Goal: Transaction & Acquisition: Obtain resource

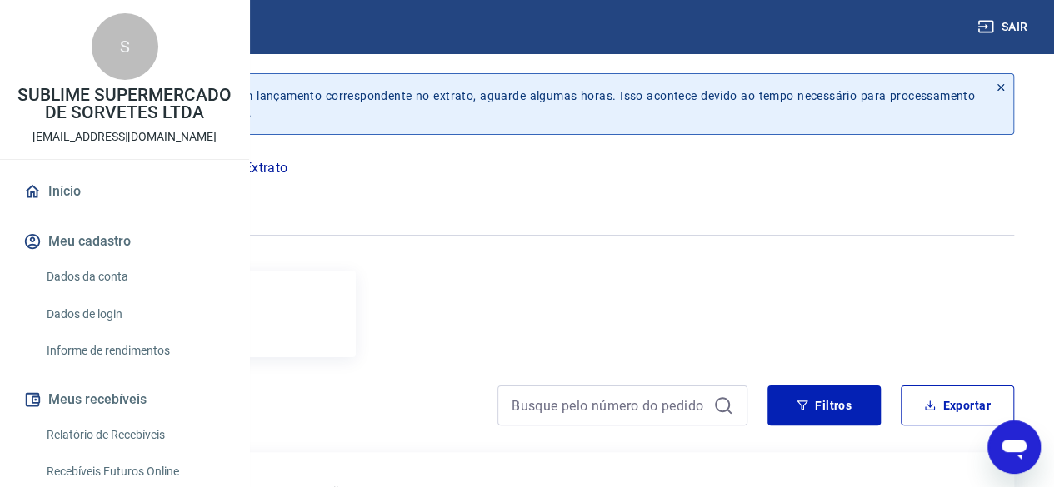
click at [70, 210] on link "Início" at bounding box center [124, 191] width 209 height 37
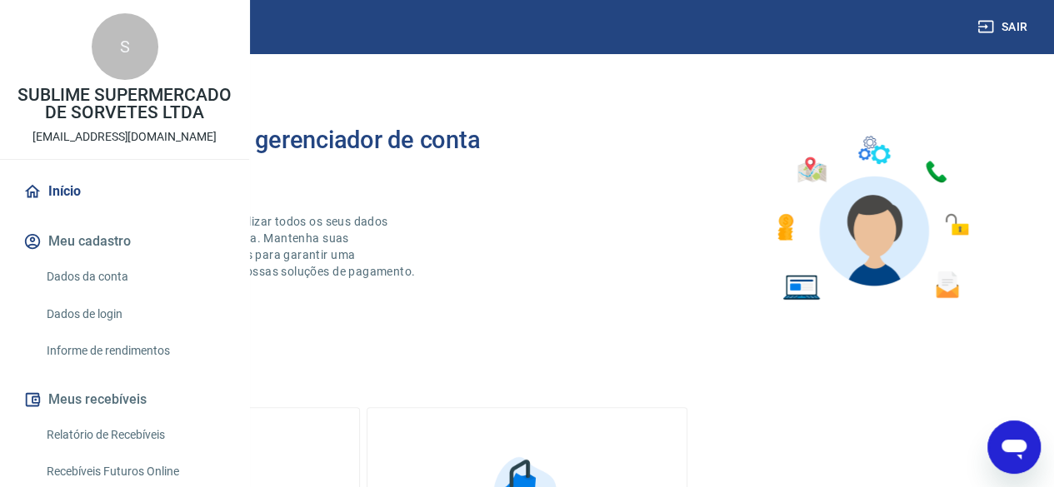
click at [97, 260] on button "Meu cadastro" at bounding box center [124, 241] width 209 height 37
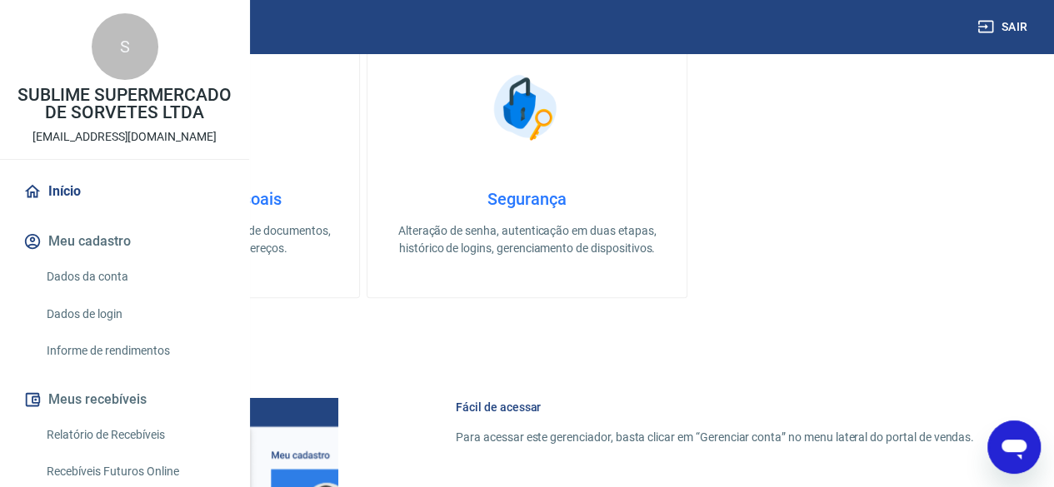
scroll to position [500, 0]
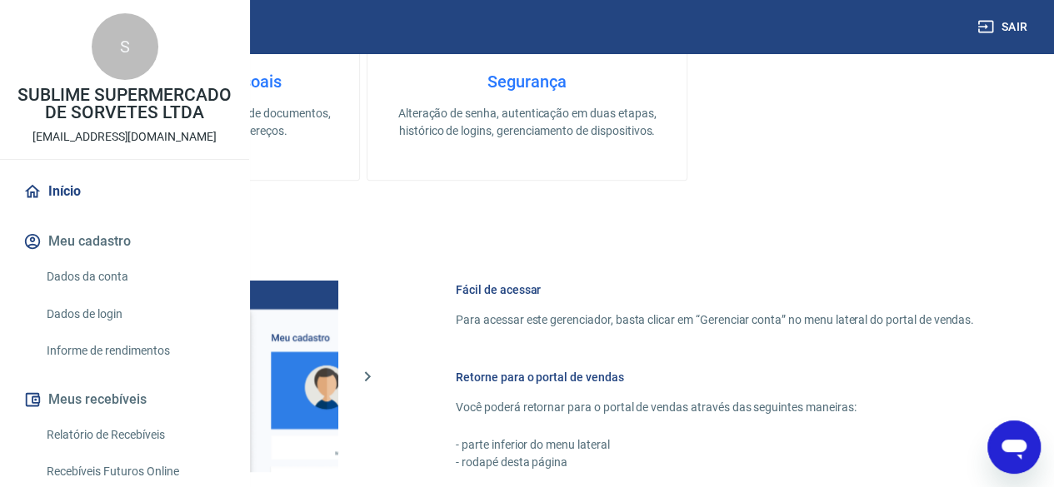
click at [82, 294] on link "Dados da conta" at bounding box center [134, 277] width 189 height 34
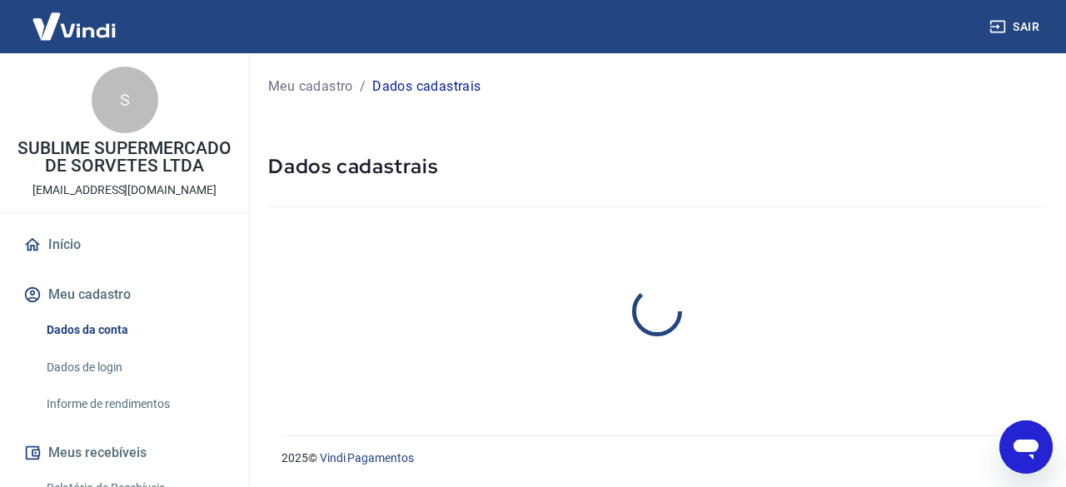
select select "SP"
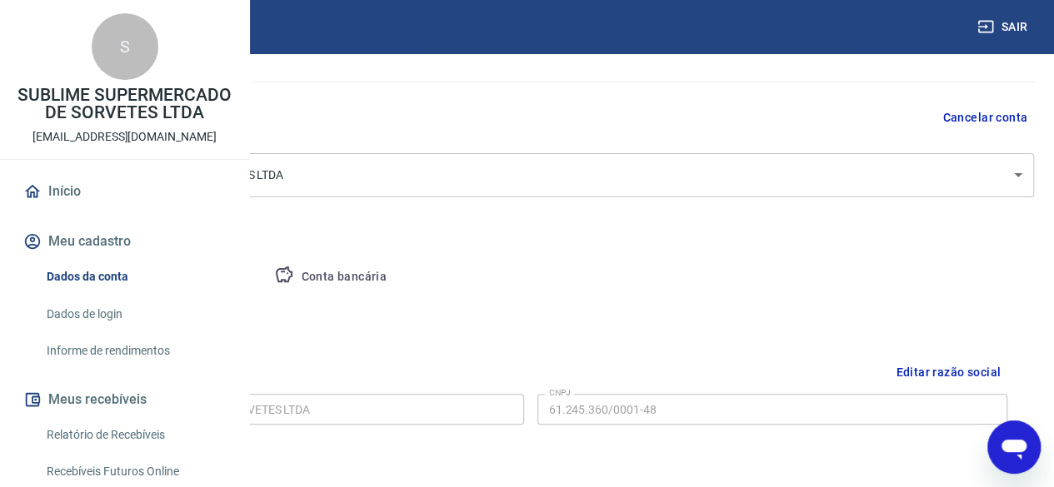
scroll to position [47, 0]
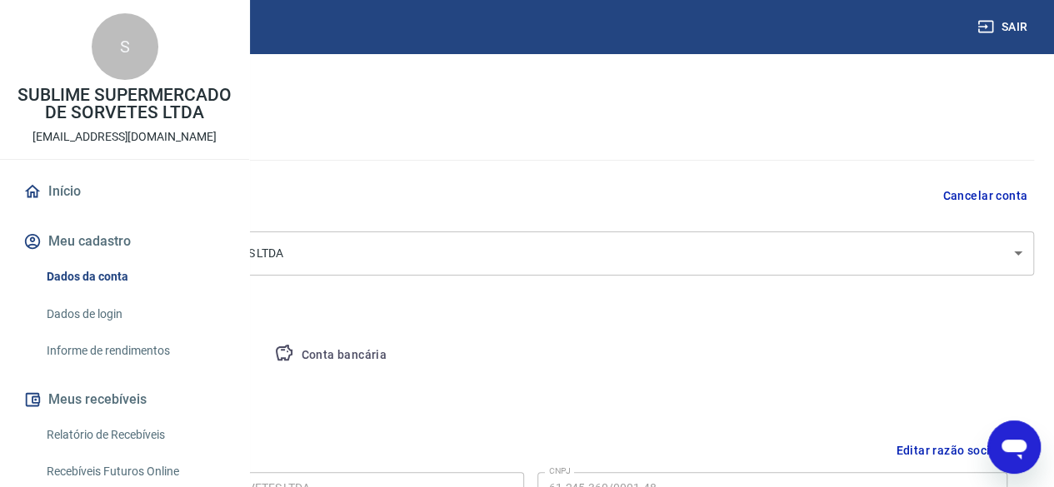
click at [1022, 252] on body "Sair S SUBLIME SUPERMERCADO DE SORVETES LTDA sublimesorvetes.bonfim@gmail.com I…" at bounding box center [527, 196] width 1054 height 487
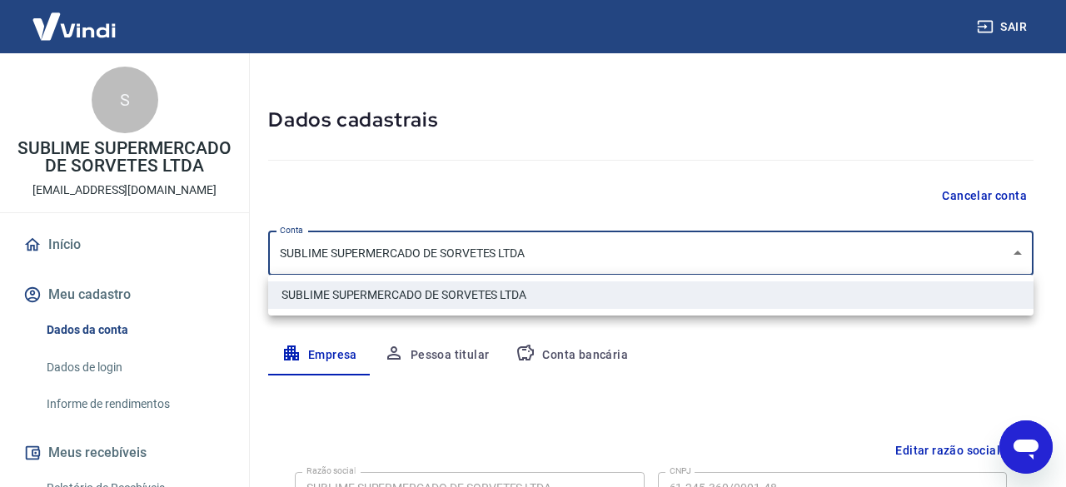
click at [1022, 252] on div at bounding box center [533, 243] width 1066 height 487
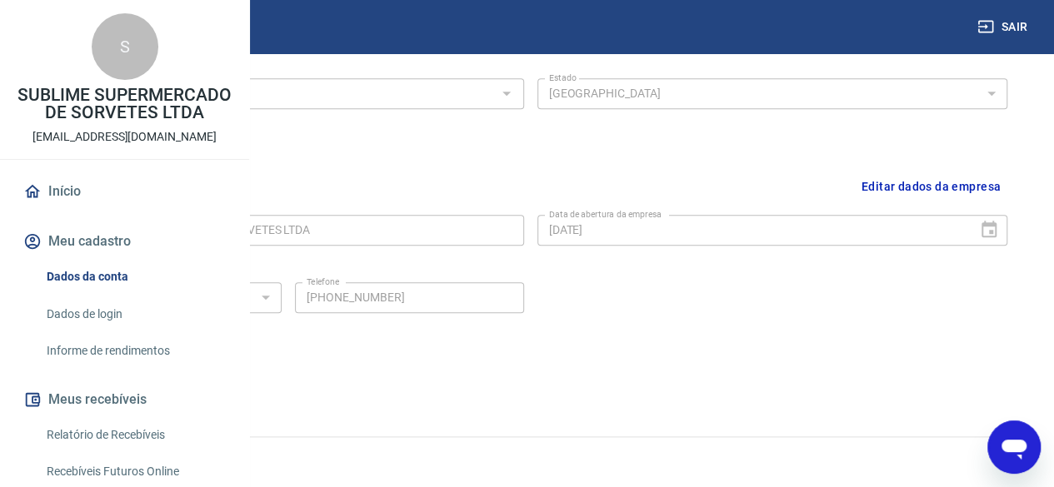
scroll to position [83, 0]
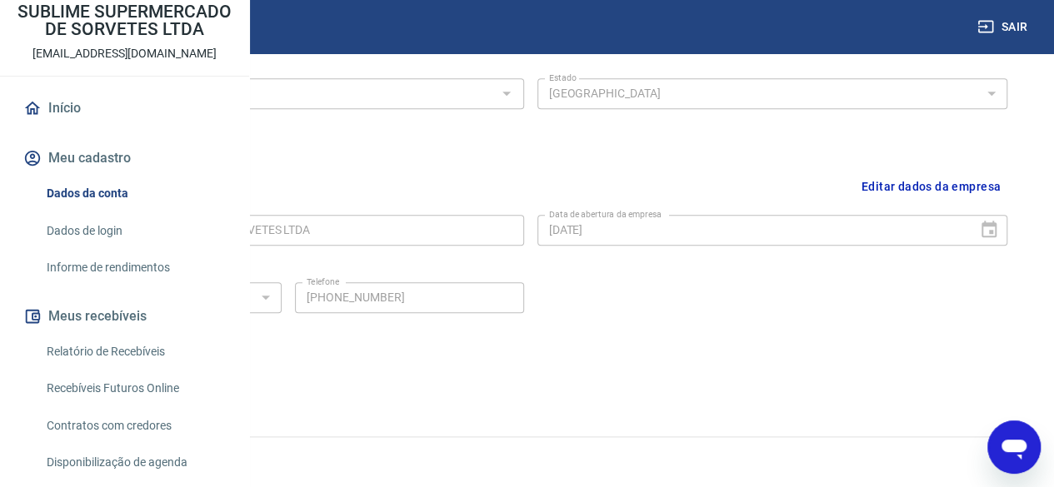
click at [83, 248] on link "Dados de login" at bounding box center [134, 231] width 189 height 34
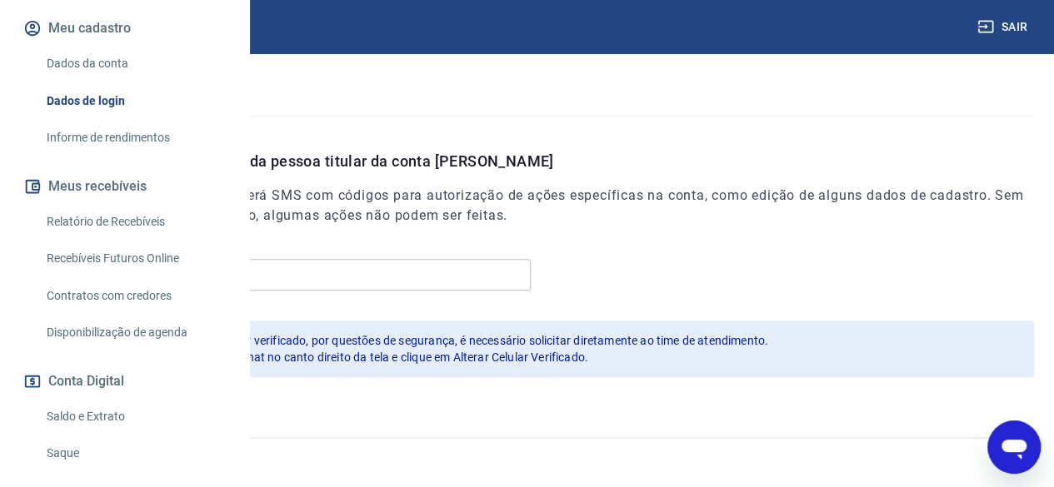
scroll to position [333, 0]
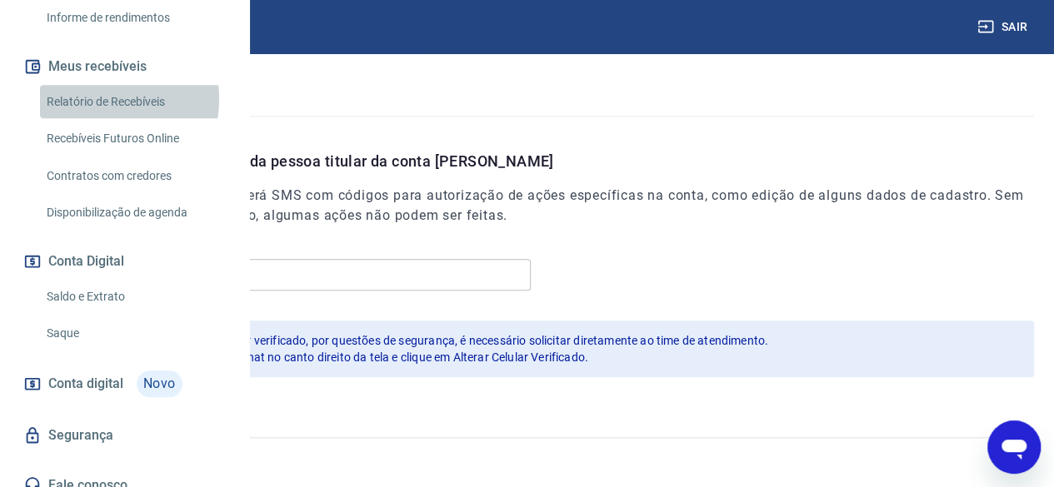
click at [102, 119] on link "Relatório de Recebíveis" at bounding box center [134, 102] width 189 height 34
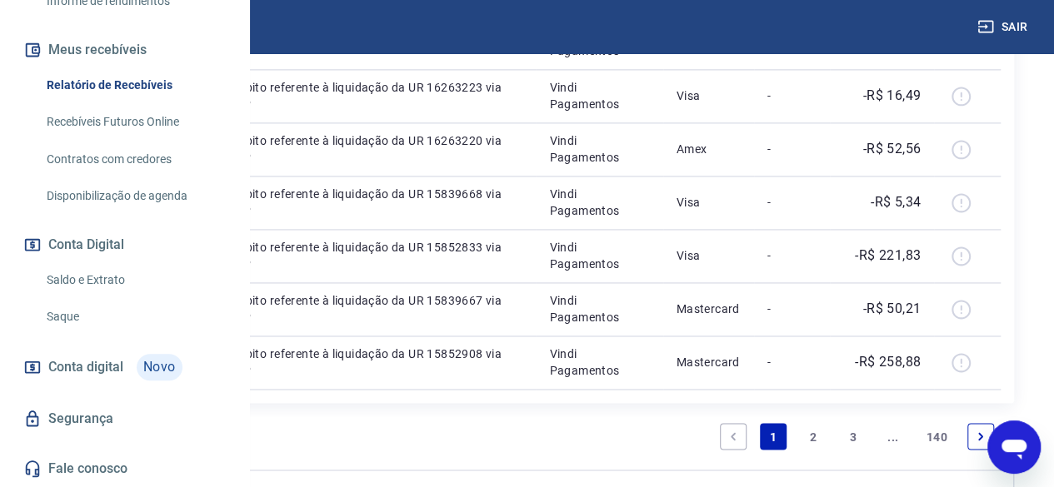
scroll to position [1255, 0]
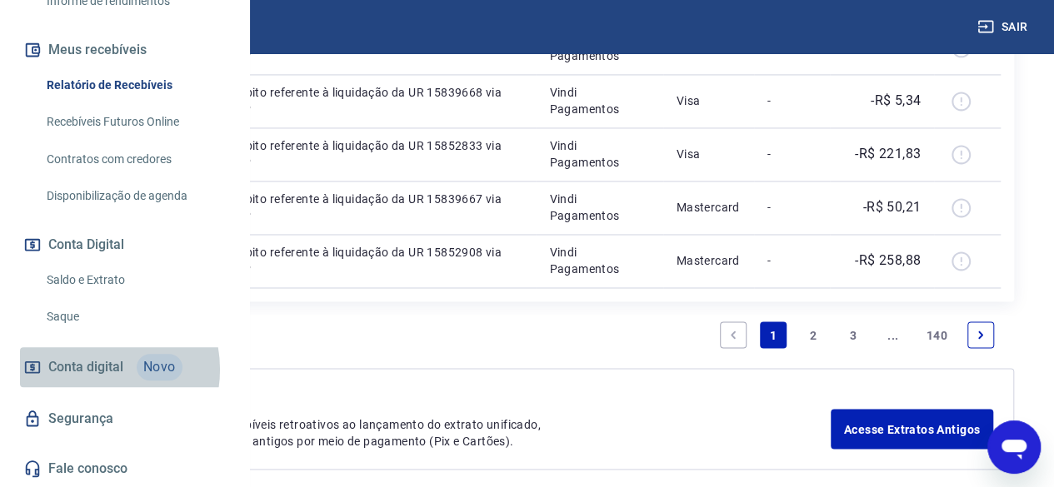
click at [90, 370] on span "Conta digital" at bounding box center [85, 367] width 75 height 23
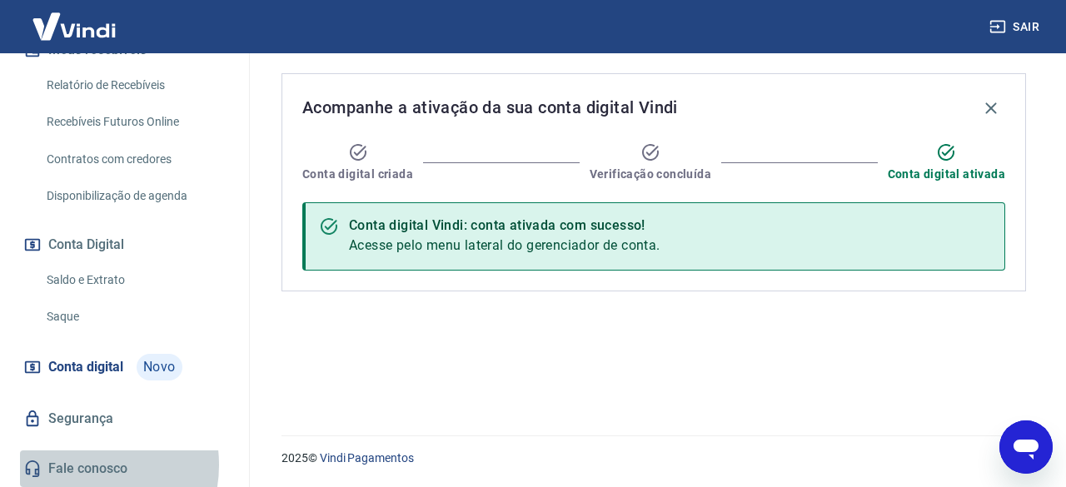
click at [82, 466] on link "Fale conosco" at bounding box center [124, 469] width 209 height 37
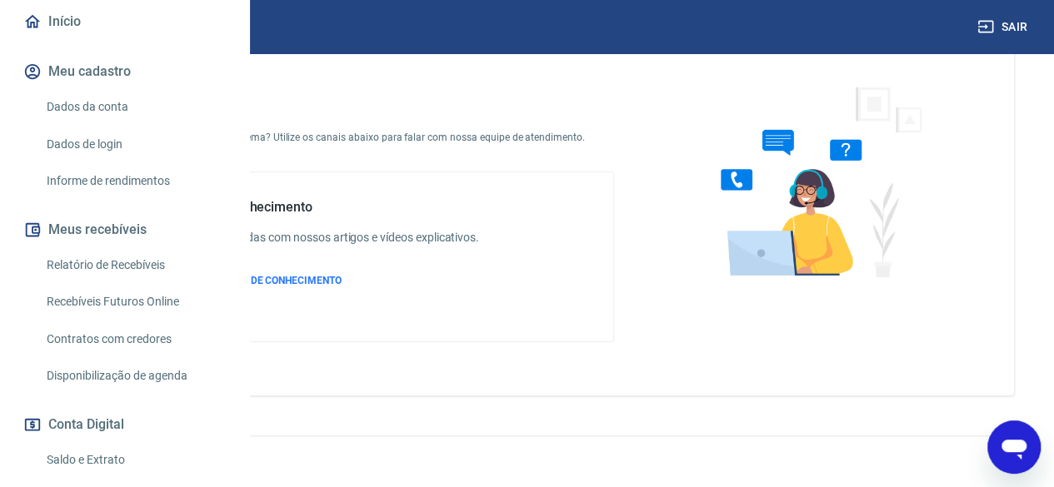
scroll to position [170, 0]
click at [342, 277] on span "ACESSAR BASE DE CONHECIMENTO" at bounding box center [259, 281] width 165 height 12
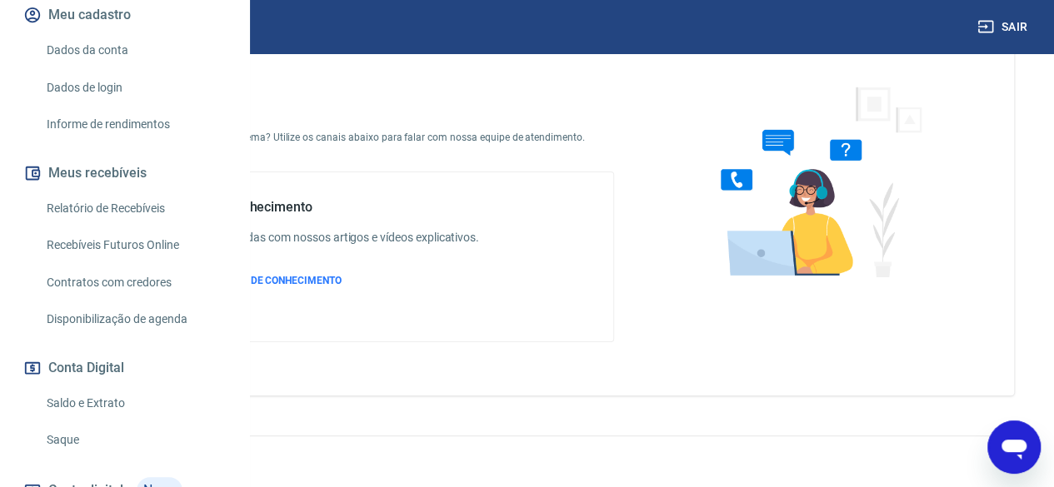
scroll to position [253, 0]
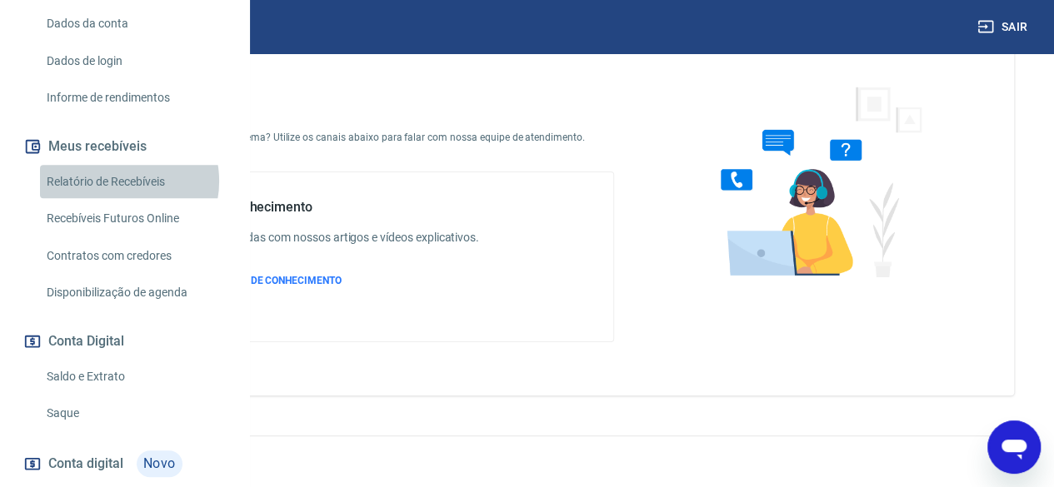
click at [120, 199] on link "Relatório de Recebíveis" at bounding box center [134, 182] width 189 height 34
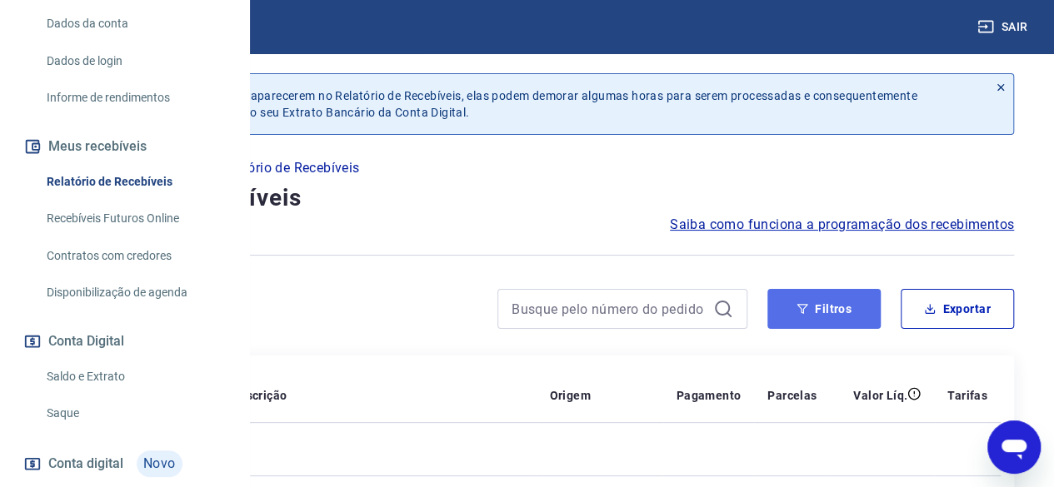
click at [818, 303] on button "Filtros" at bounding box center [823, 309] width 113 height 40
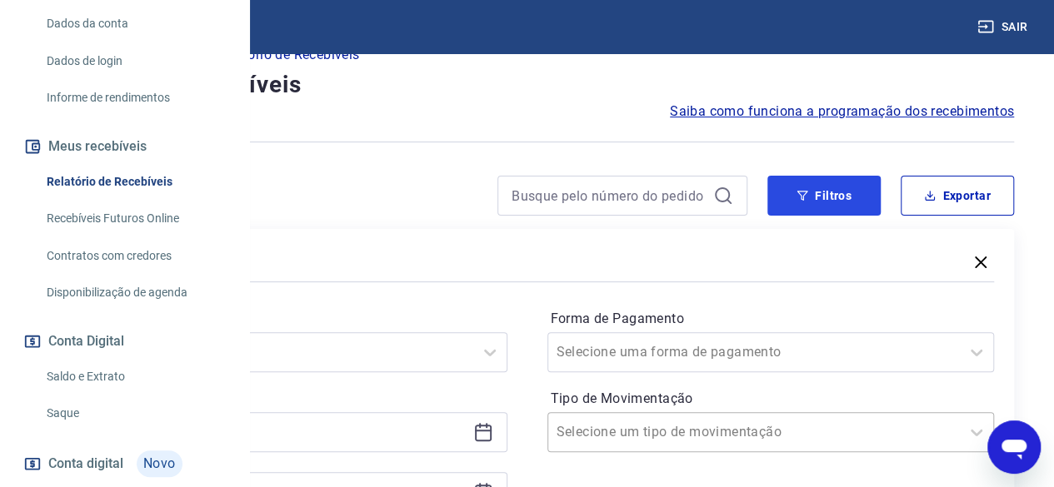
scroll to position [250, 0]
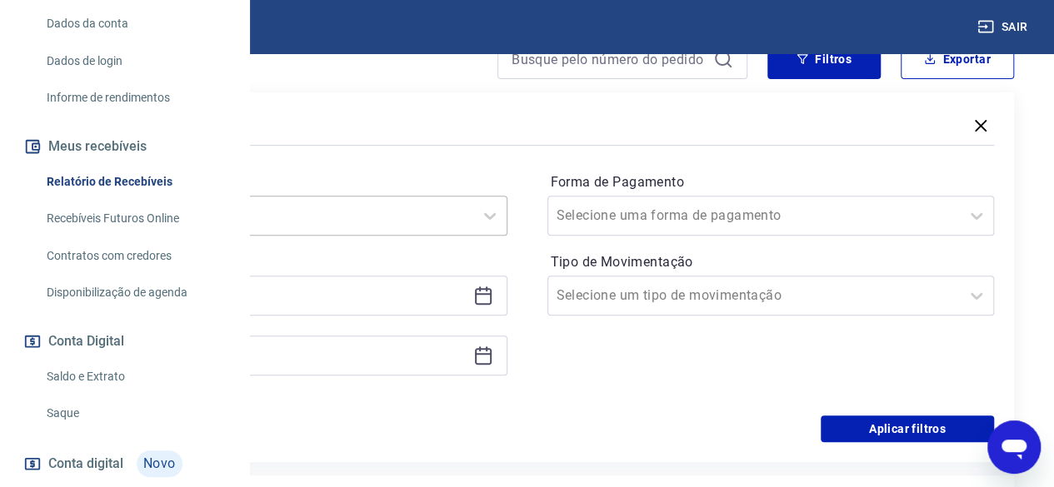
click at [237, 213] on input "Período" at bounding box center [153, 216] width 168 height 20
click at [237, 212] on input "Período" at bounding box center [153, 216] width 168 height 20
click at [500, 213] on icon at bounding box center [490, 216] width 20 height 20
click at [492, 293] on icon at bounding box center [483, 294] width 17 height 2
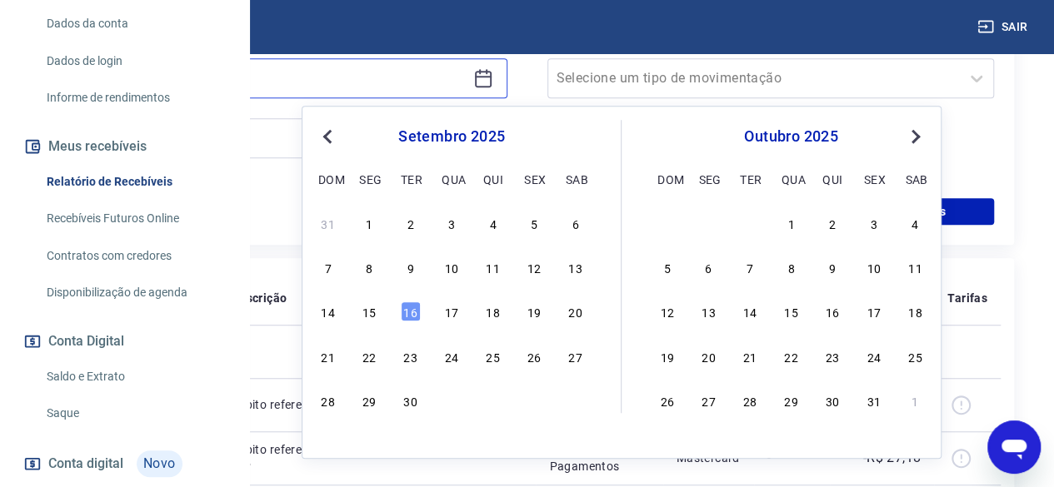
scroll to position [333, 0]
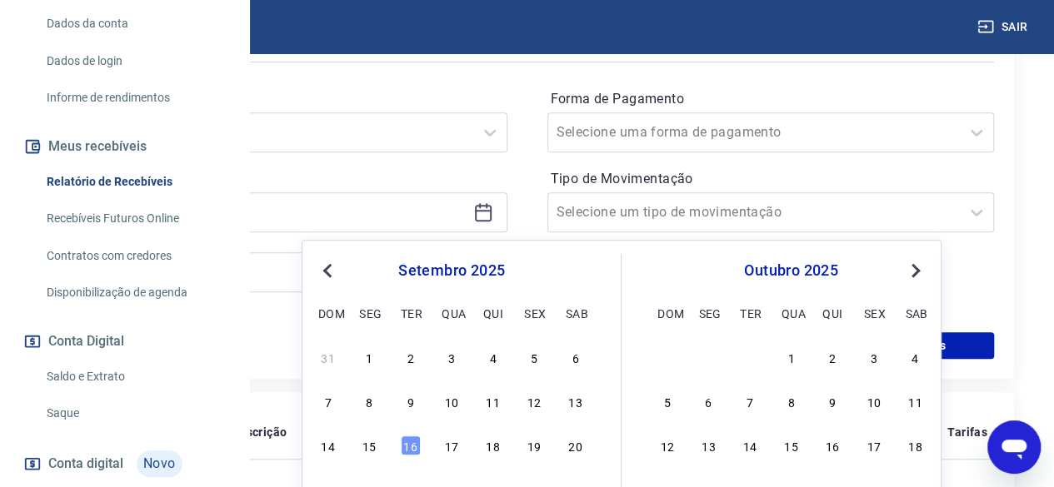
click at [328, 263] on button "Previous Month" at bounding box center [327, 271] width 20 height 20
click at [329, 264] on span "Previous Month" at bounding box center [329, 270] width 0 height 19
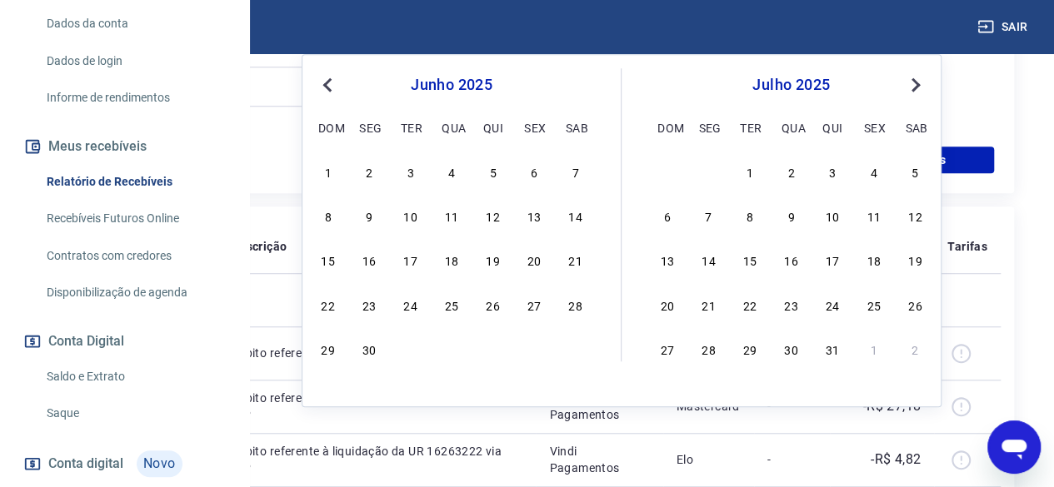
scroll to position [417, 0]
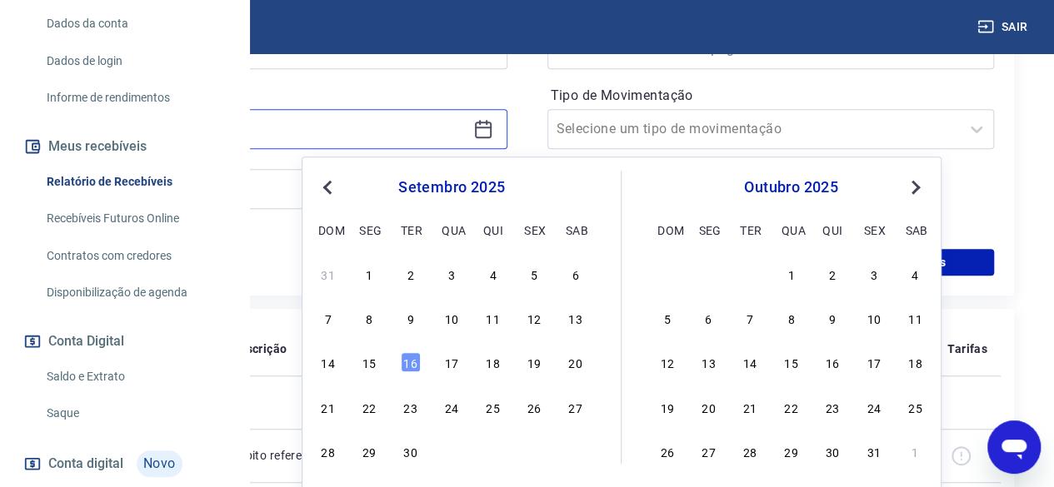
click at [467, 117] on input at bounding box center [270, 129] width 392 height 25
click at [329, 186] on span "Previous Month" at bounding box center [329, 186] width 0 height 19
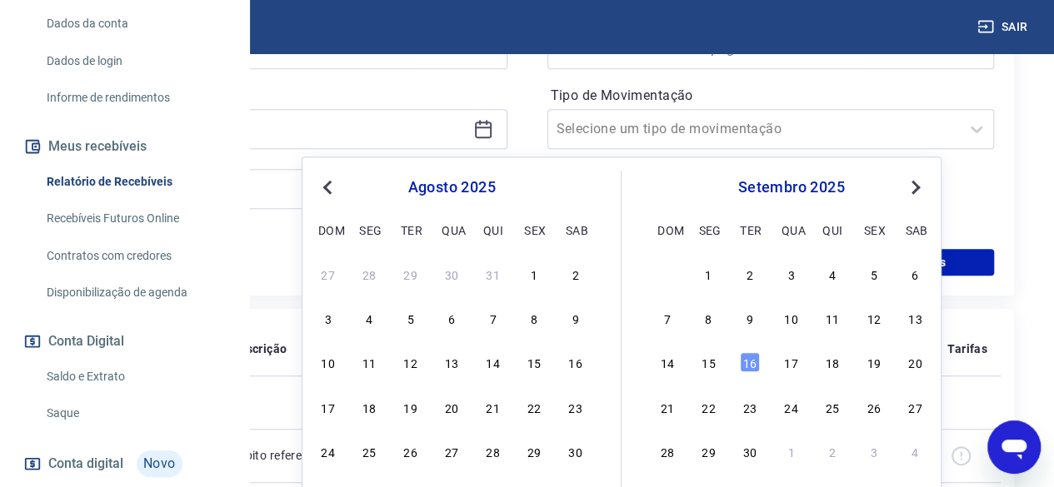
click at [329, 187] on span "Previous Month" at bounding box center [329, 186] width 0 height 19
click at [328, 406] on div "20" at bounding box center [328, 407] width 20 height 20
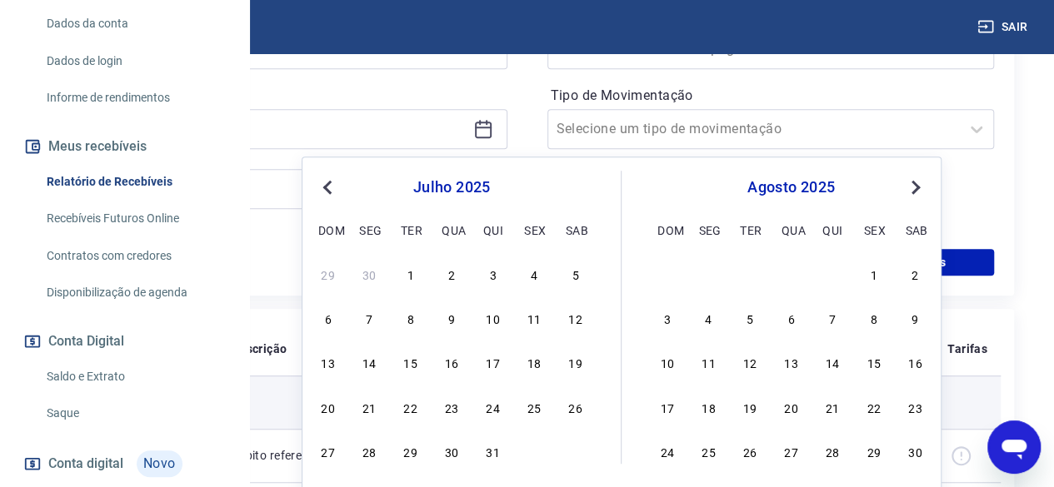
type input "20/07/2025"
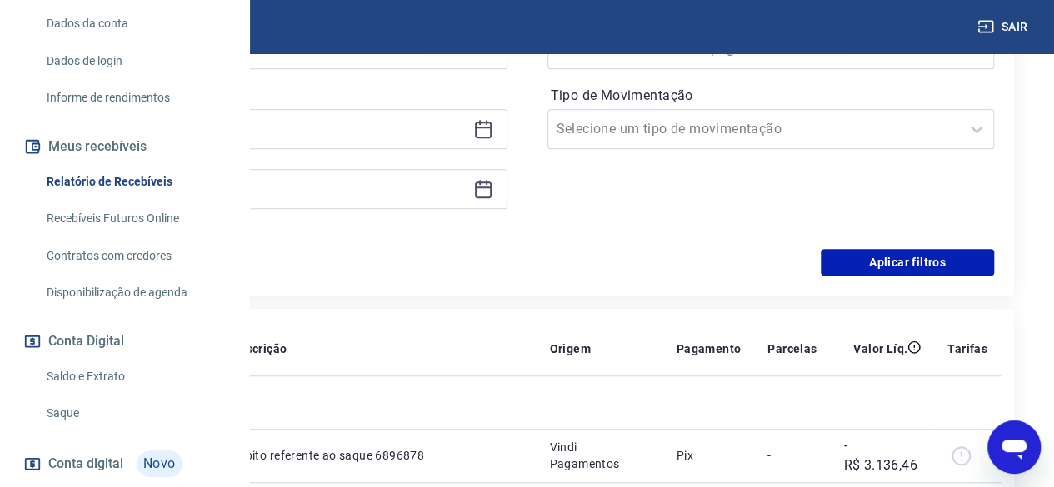
click at [493, 192] on icon at bounding box center [483, 189] width 20 height 20
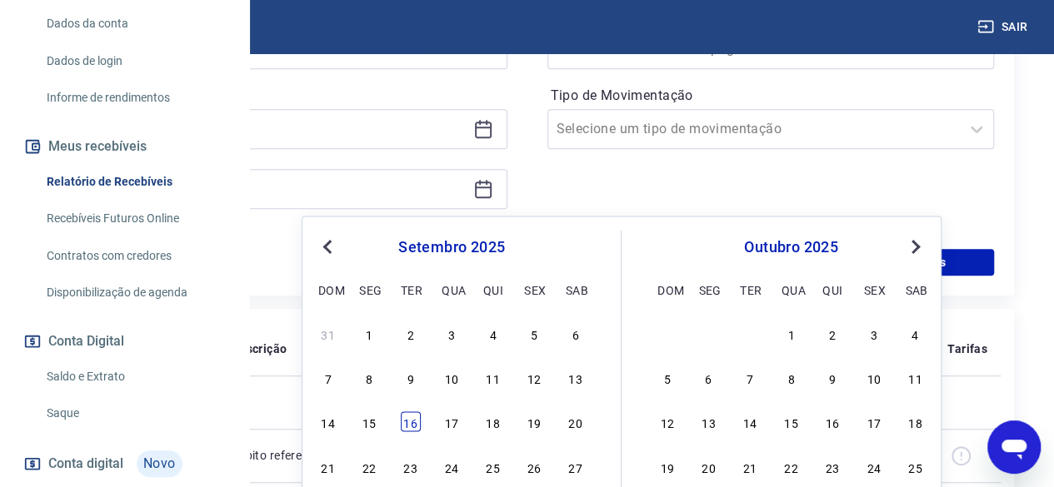
click at [408, 419] on div "16" at bounding box center [411, 422] width 20 height 20
type input "16/09/2025"
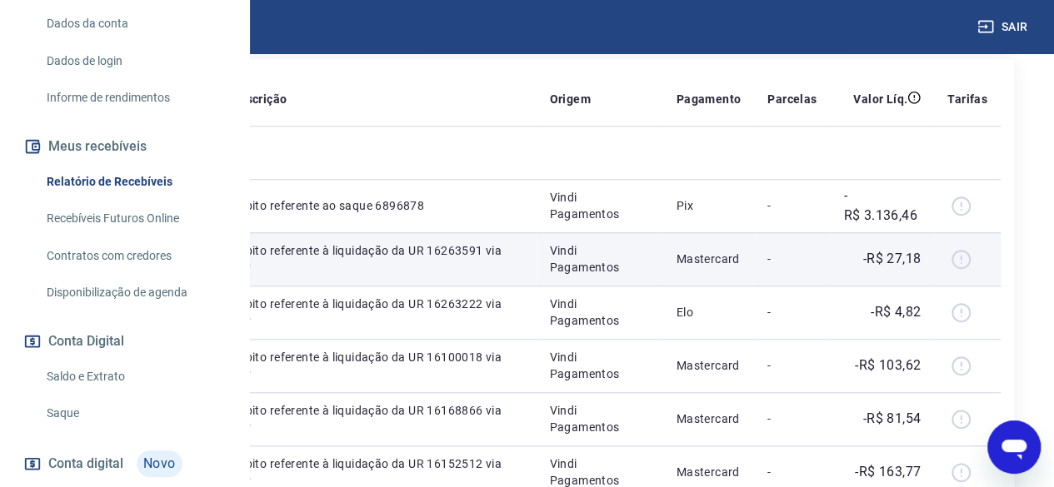
scroll to position [333, 0]
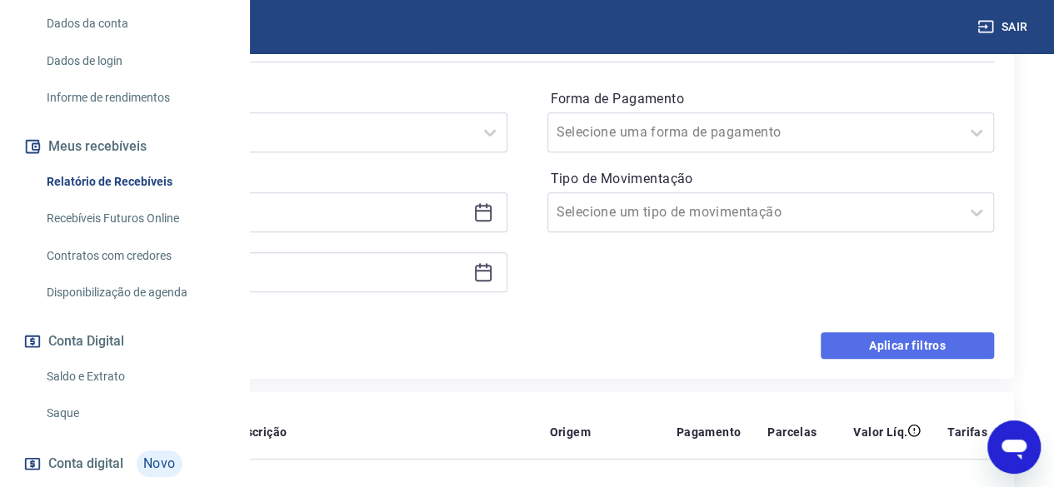
click at [888, 338] on button "Aplicar filtros" at bounding box center [907, 345] width 173 height 27
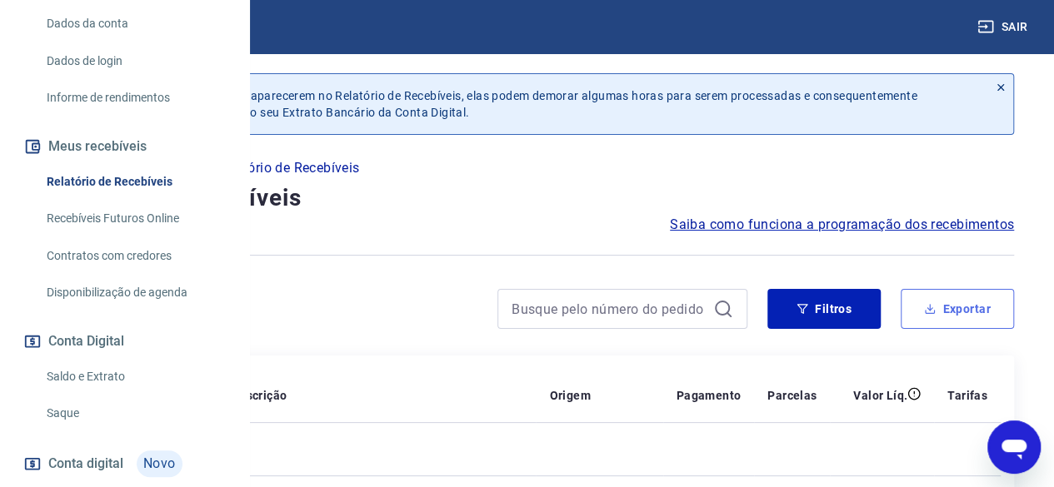
click at [950, 308] on button "Exportar" at bounding box center [957, 309] width 113 height 40
type input "20/07/2025"
type input "16/09/2025"
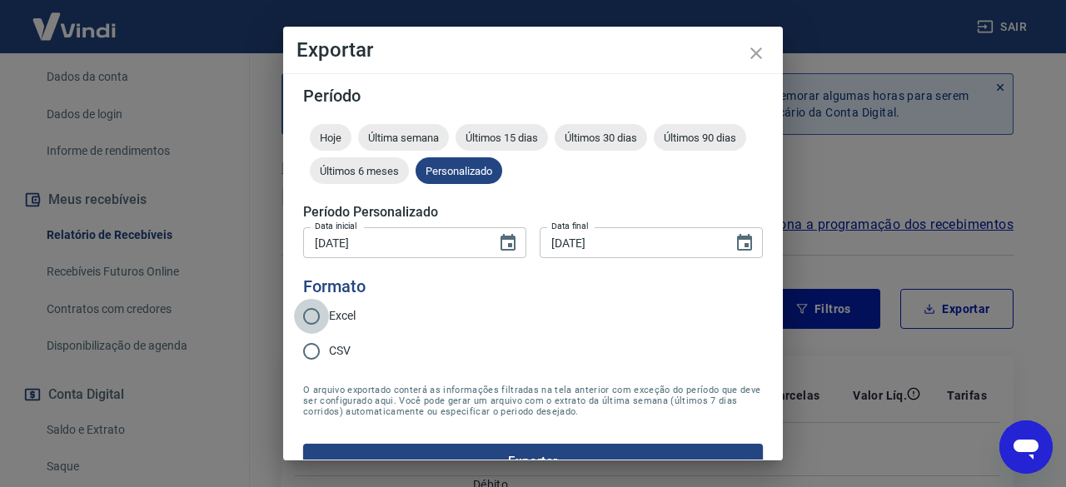
click at [310, 314] on input "Excel" at bounding box center [311, 316] width 35 height 35
radio input "true"
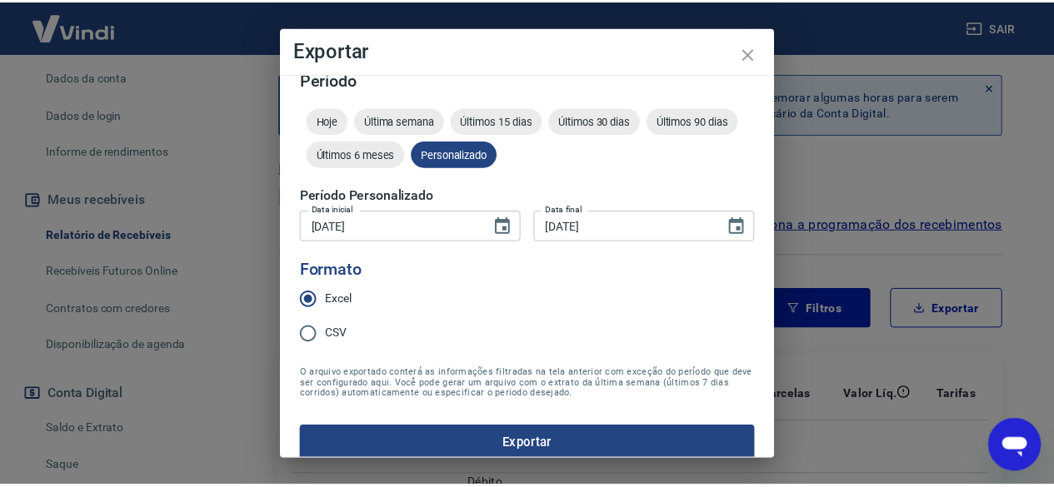
scroll to position [32, 0]
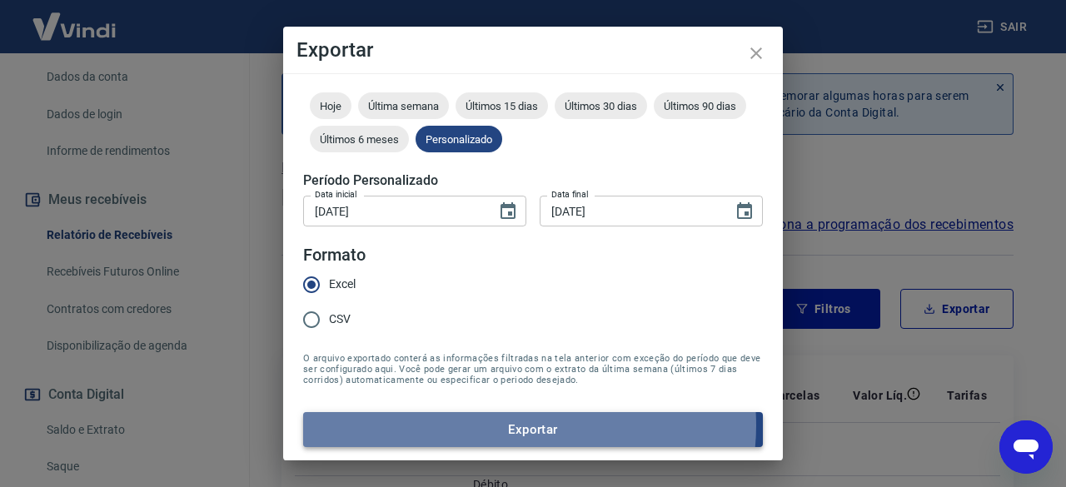
click at [529, 426] on button "Exportar" at bounding box center [533, 429] width 460 height 35
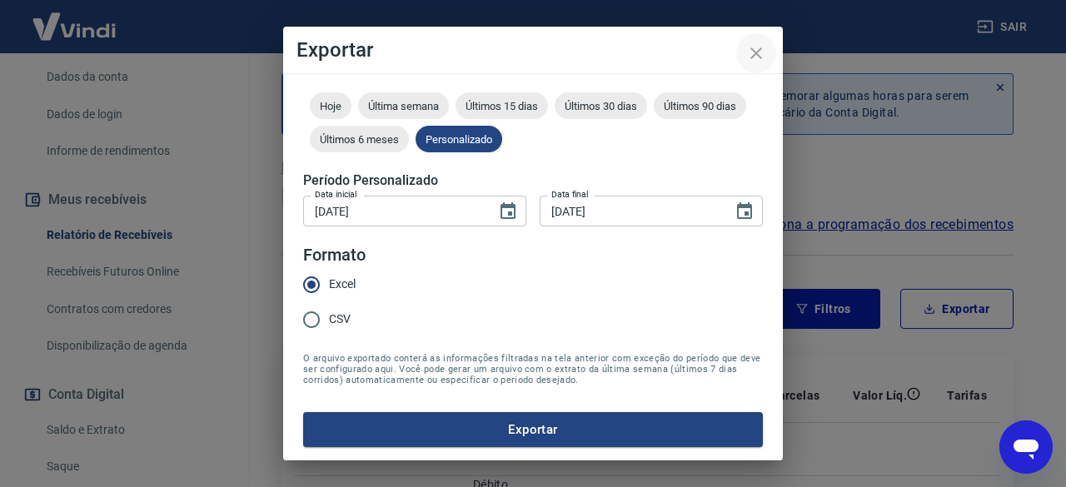
click at [753, 52] on icon "close" at bounding box center [756, 53] width 20 height 20
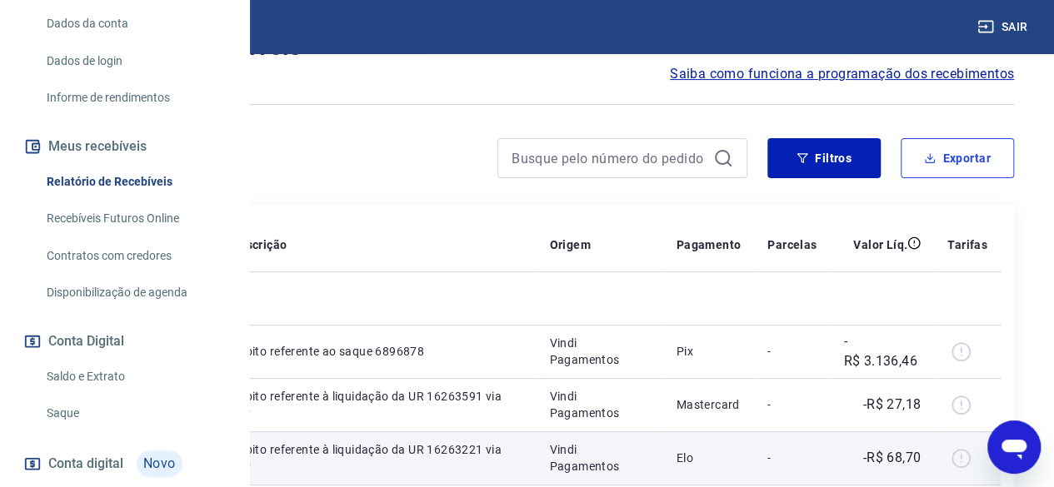
scroll to position [0, 0]
